Goal: Task Accomplishment & Management: Check status

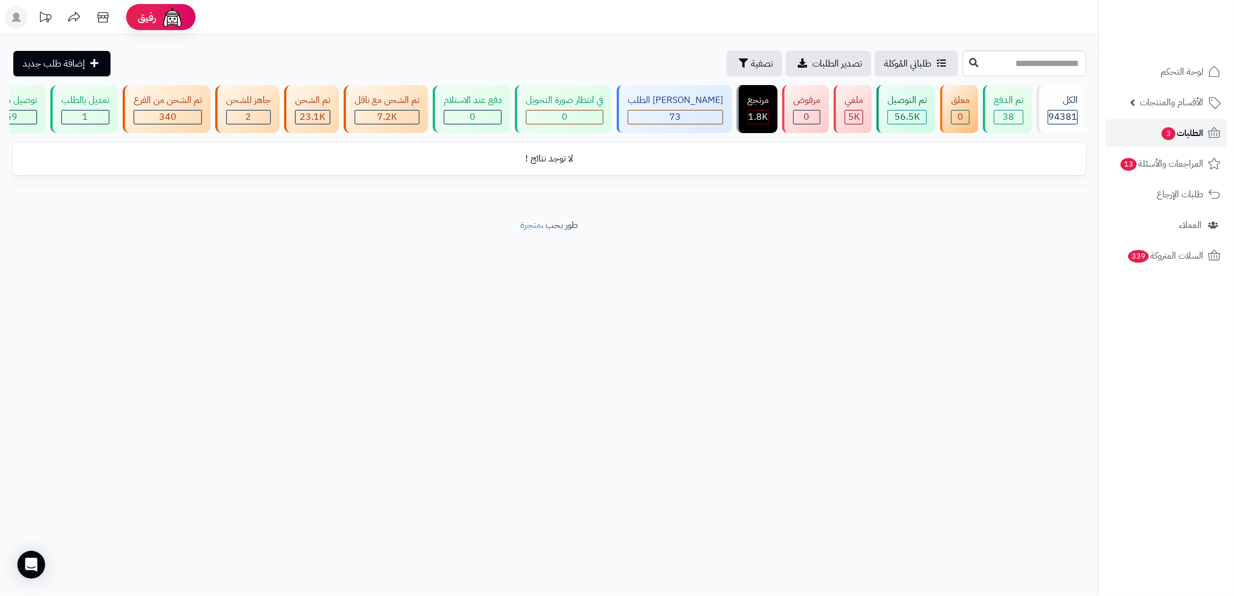
click at [1164, 131] on span "3" at bounding box center [1169, 133] width 14 height 13
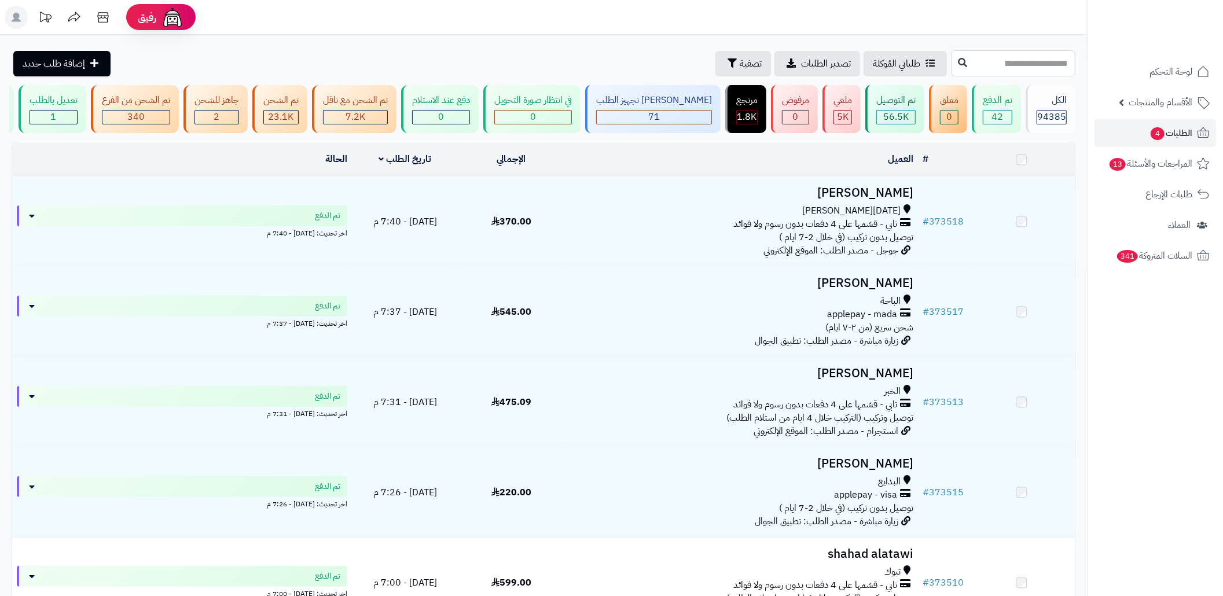
drag, startPoint x: 0, startPoint y: 0, endPoint x: 1048, endPoint y: 68, distance: 1050.7
click at [1048, 68] on input "text" at bounding box center [1013, 63] width 124 height 26
paste input "******"
type input "******"
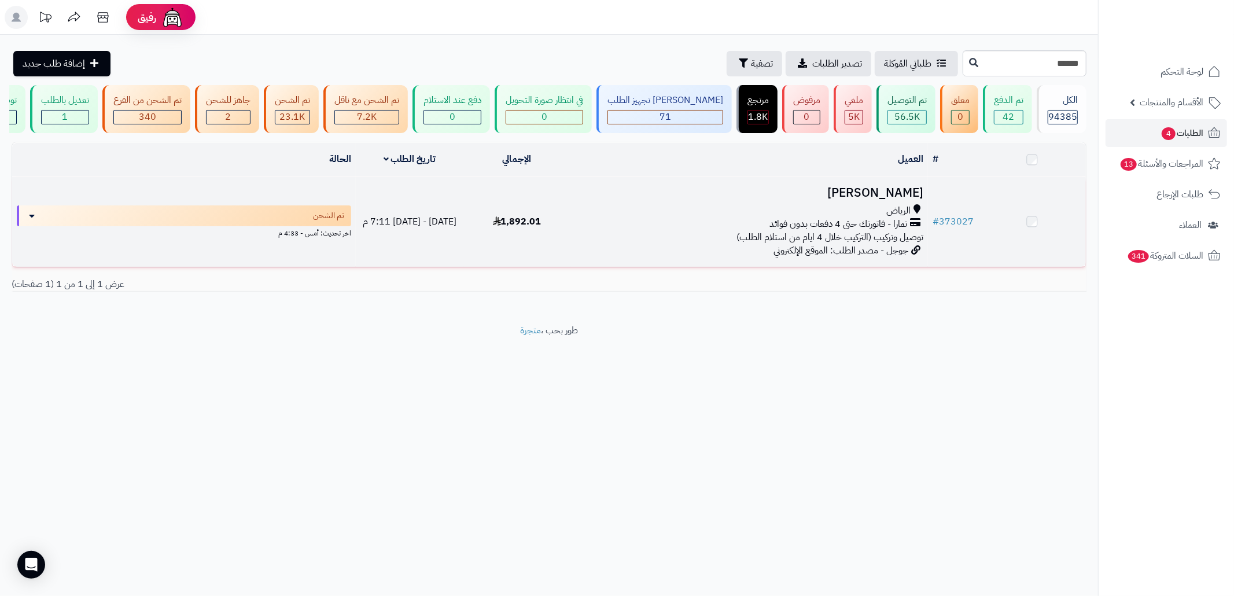
click at [767, 200] on h3 "[PERSON_NAME]" at bounding box center [749, 192] width 348 height 13
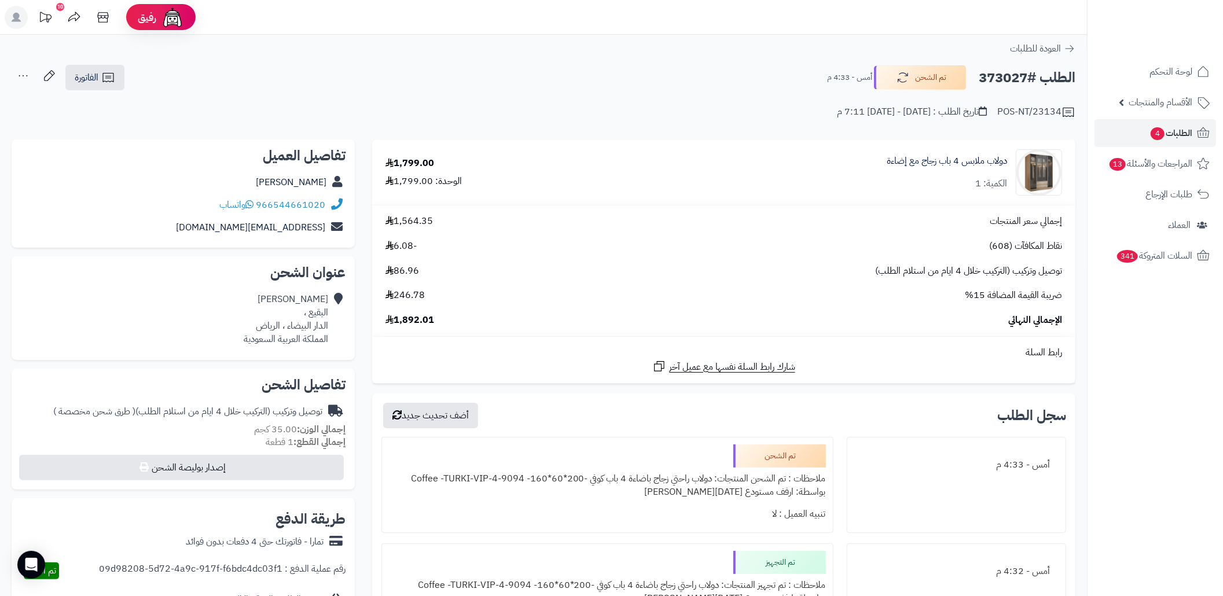
click at [1012, 82] on h2 "الطلب #373027" at bounding box center [1026, 78] width 97 height 24
copy h2 "373027"
click at [1012, 82] on h2 "الطلب #373027" at bounding box center [1026, 78] width 97 height 24
drag, startPoint x: 268, startPoint y: 409, endPoint x: 141, endPoint y: 408, distance: 127.3
click at [141, 408] on div "توصيل وتركيب (التركيب خلال 4 ايام من استلام الطلب) ( طرق شحن مخصصة )" at bounding box center [187, 411] width 269 height 13
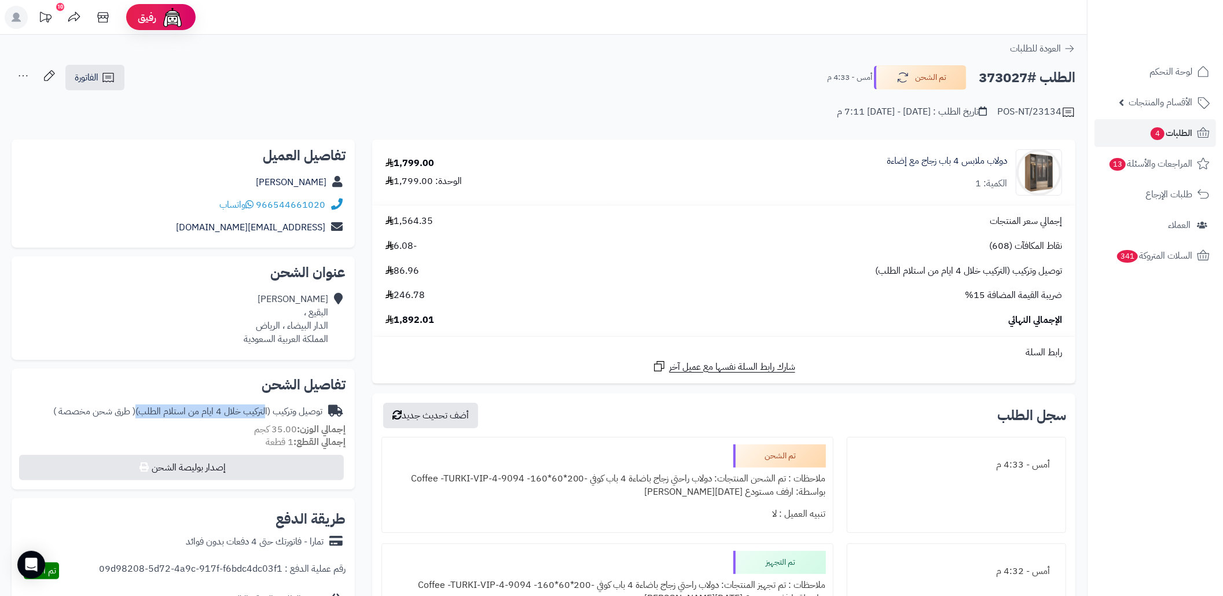
copy div "التركيب خلال 4 ايام من استلام الطلب"
